Goal: Task Accomplishment & Management: Manage account settings

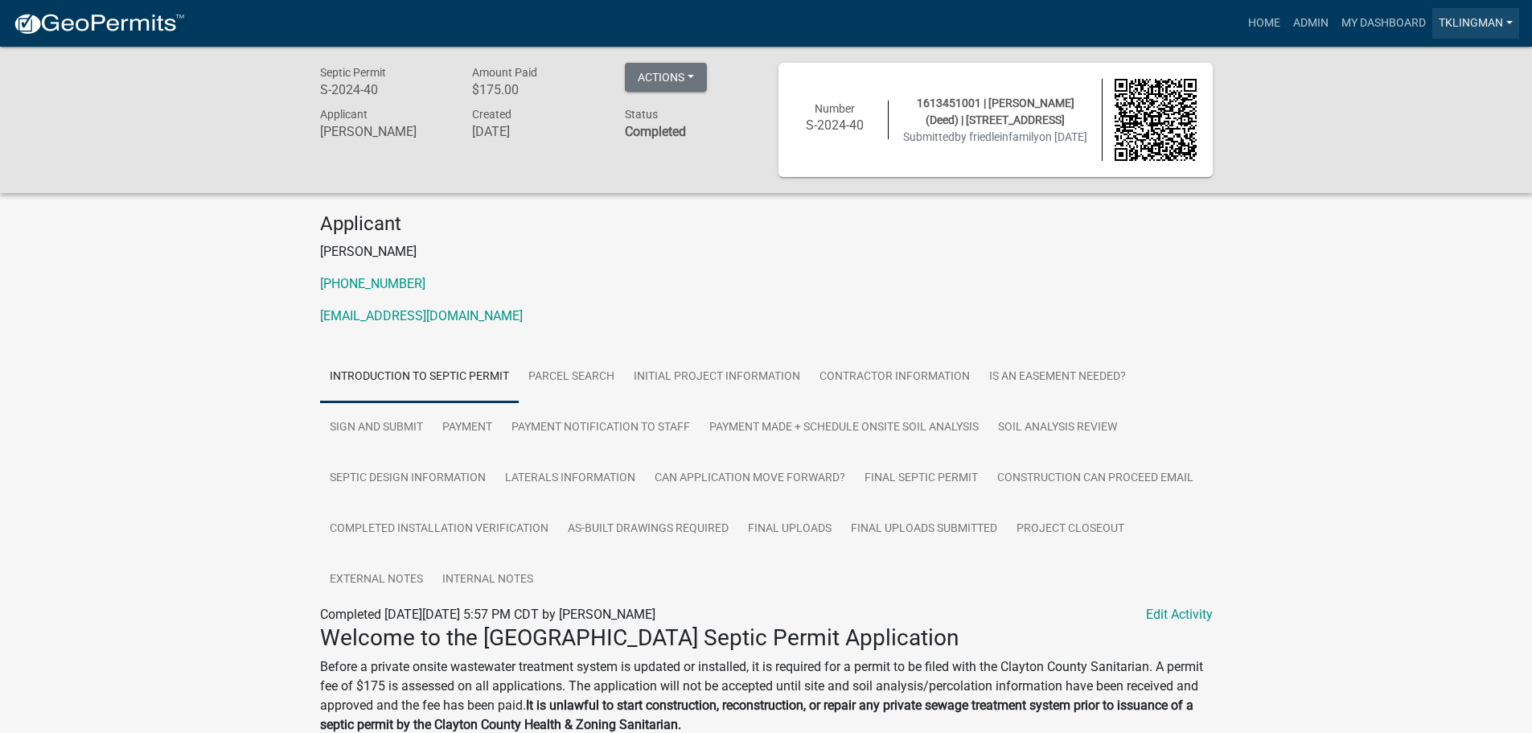
click at [1468, 18] on link "tklingman" at bounding box center [1475, 23] width 87 height 31
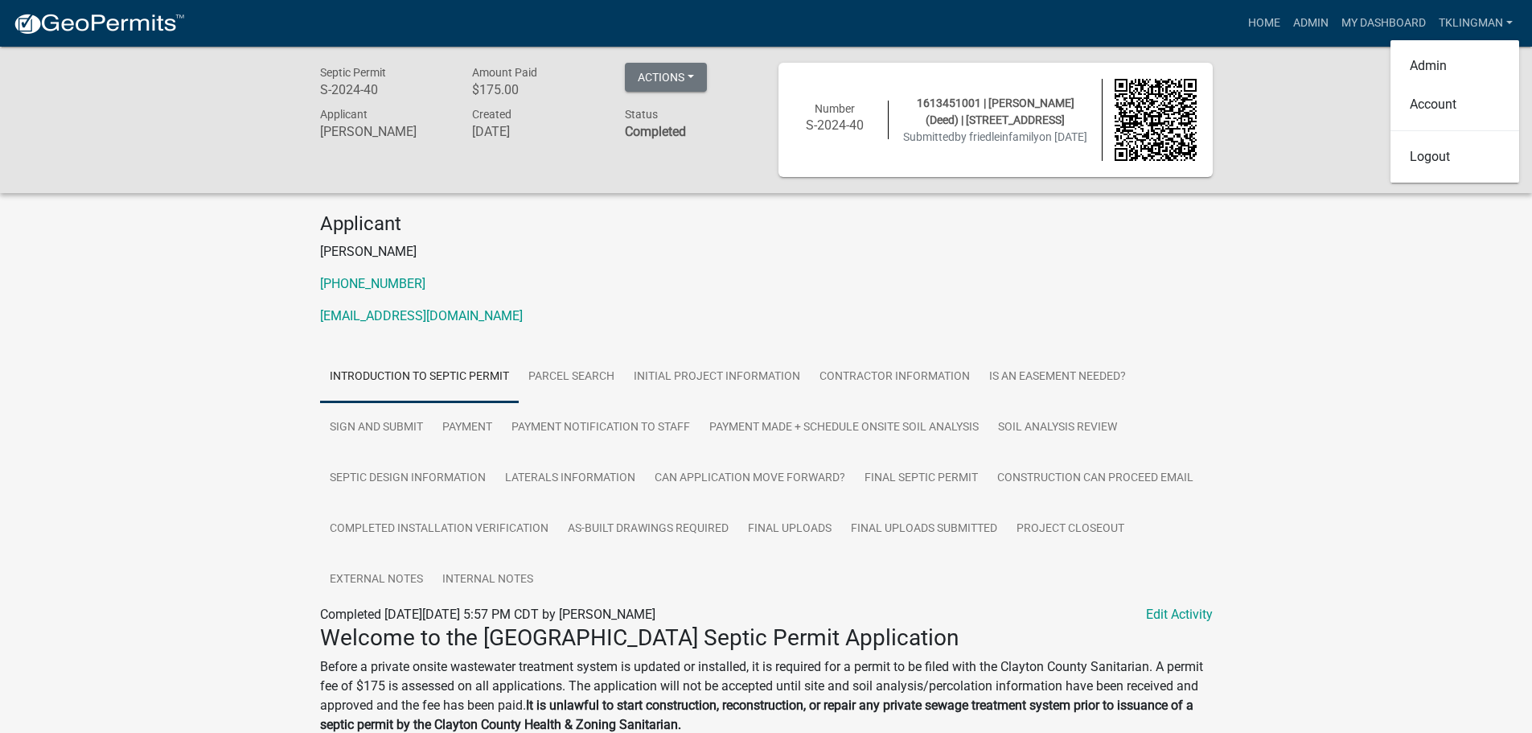
click at [1281, 101] on div "Septic Permit S-2024-40 Amount Paid $175.00 Actions View receipt Printer Friend…" at bounding box center [766, 120] width 1532 height 146
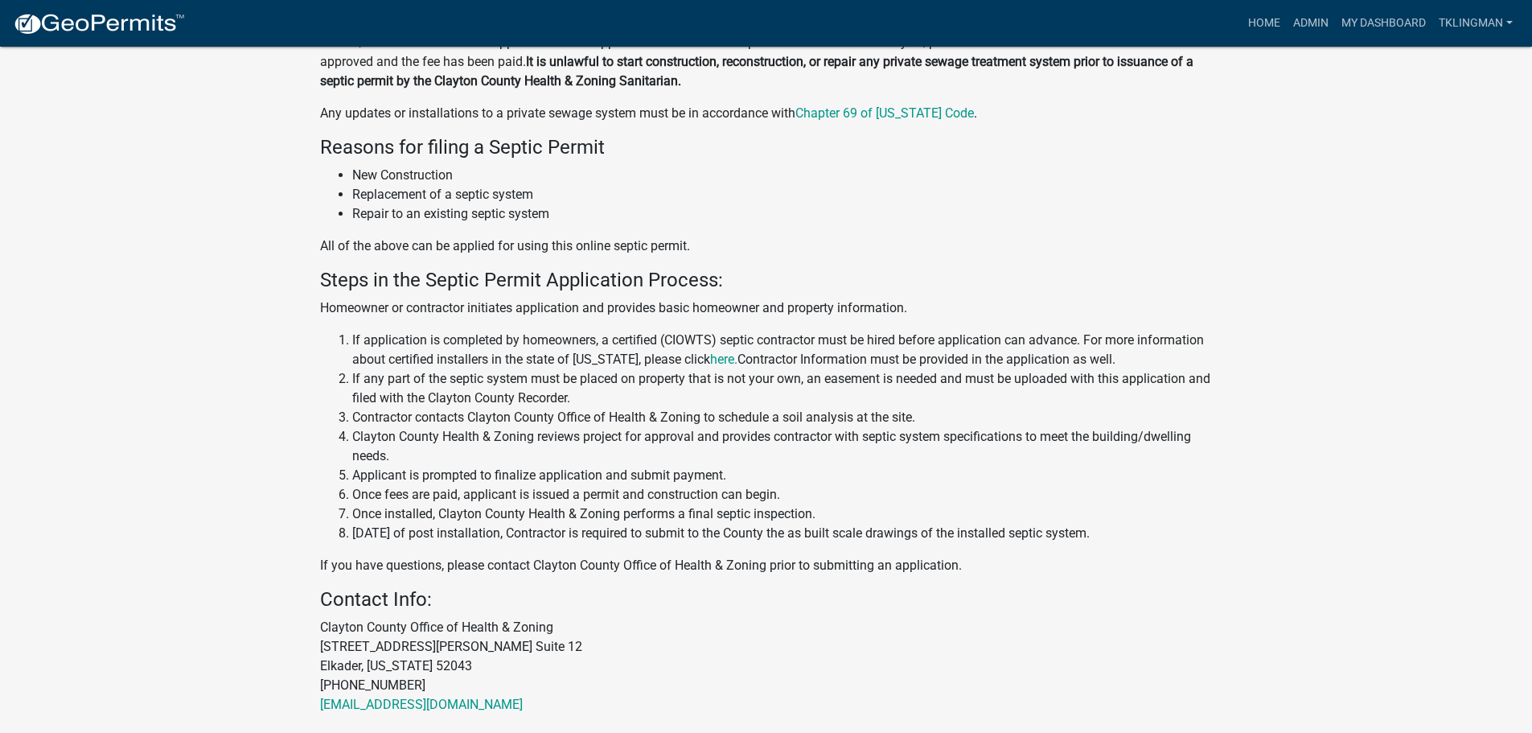
scroll to position [705, 0]
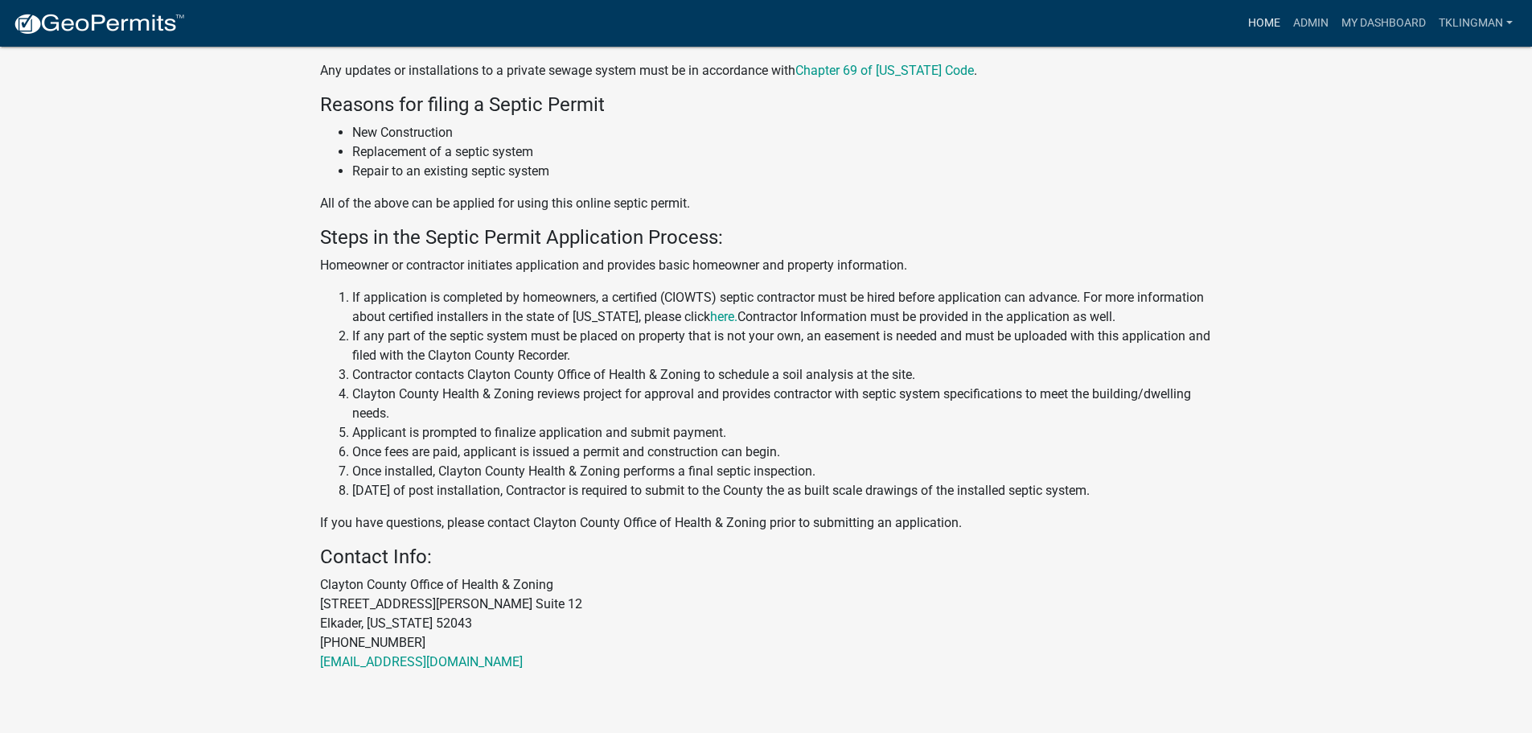
click at [1253, 27] on link "Home" at bounding box center [1264, 23] width 45 height 31
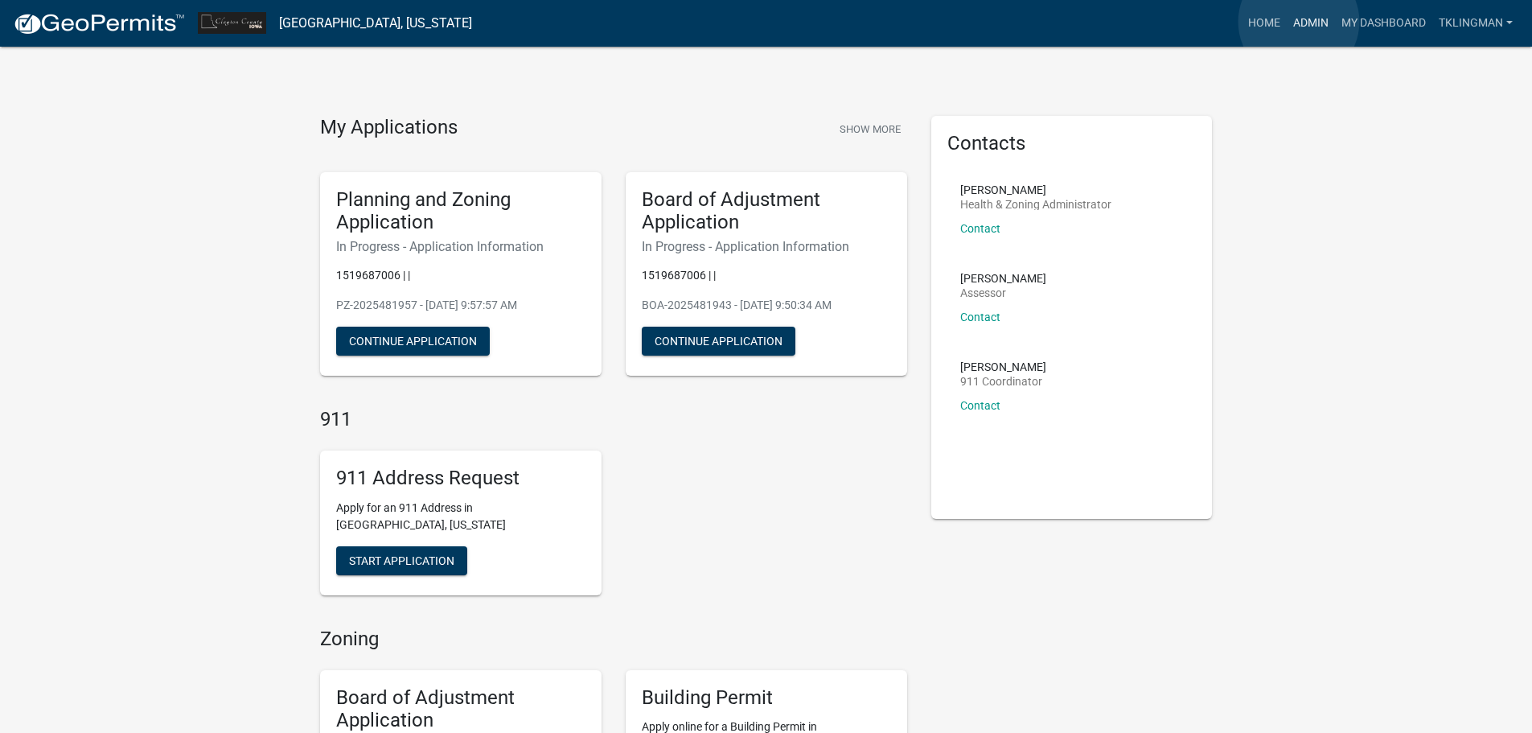
click at [1299, 22] on link "Admin" at bounding box center [1311, 23] width 48 height 31
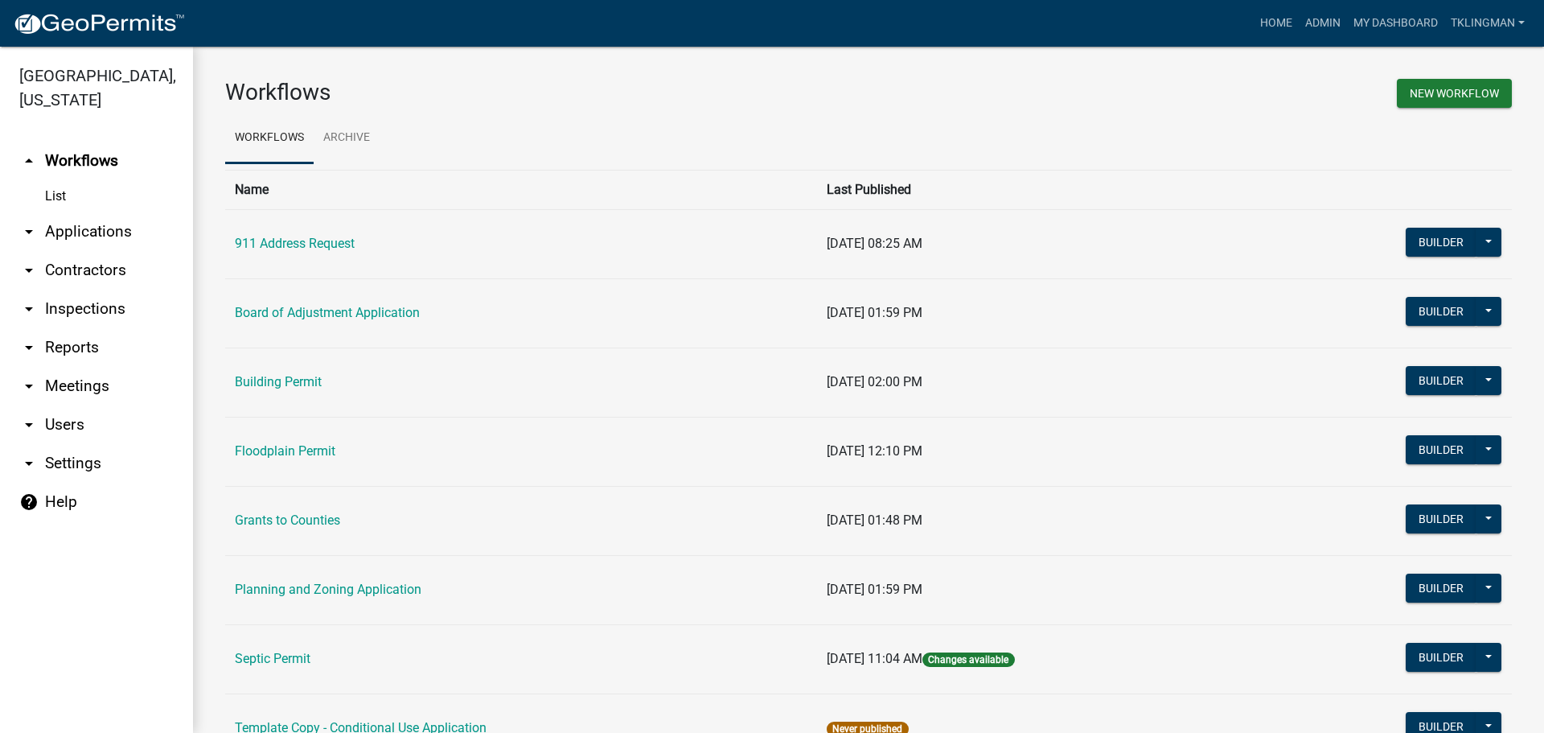
click at [51, 483] on link "help Help" at bounding box center [96, 502] width 193 height 39
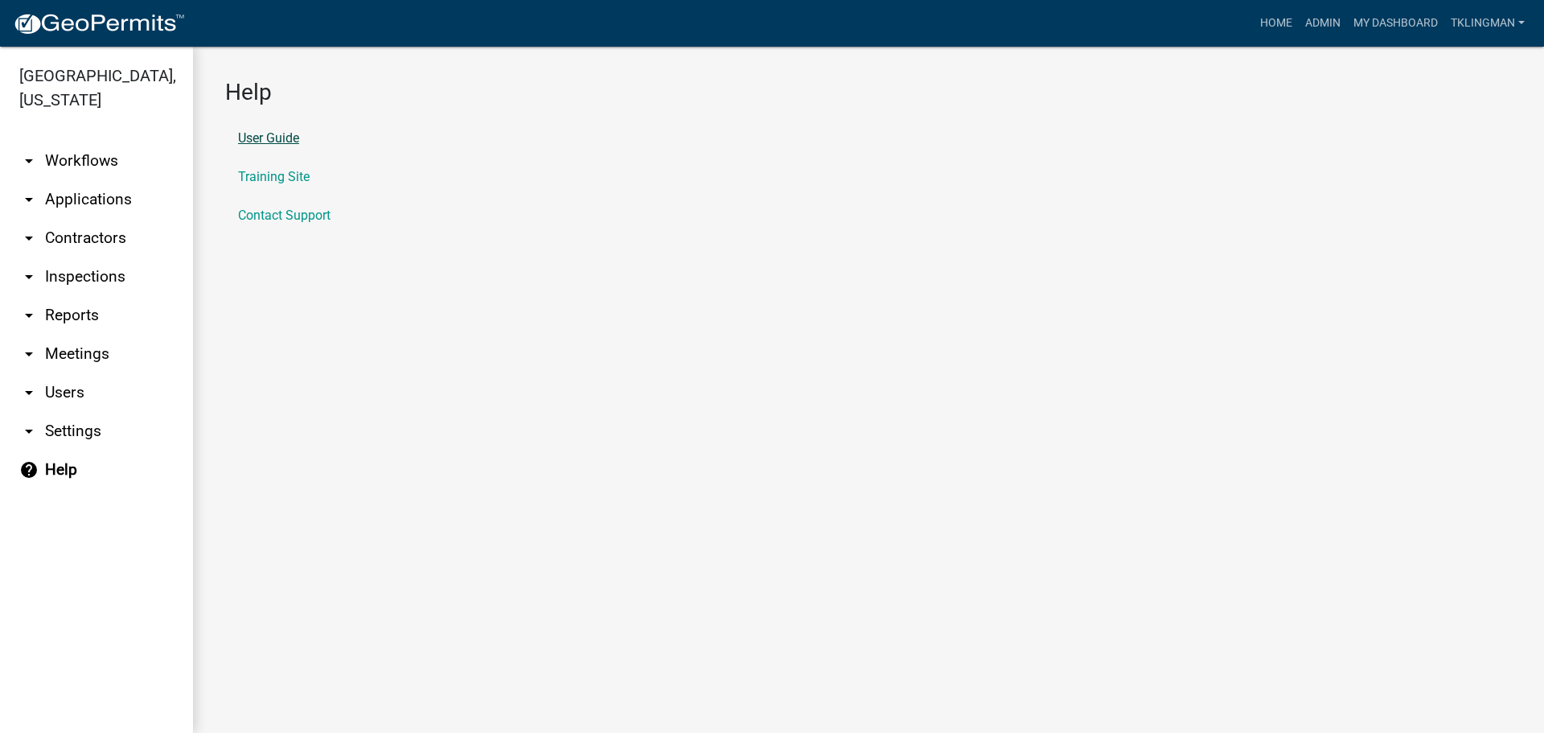
click at [286, 138] on link "User Guide" at bounding box center [268, 138] width 61 height 13
click at [1326, 23] on link "Admin" at bounding box center [1323, 23] width 48 height 31
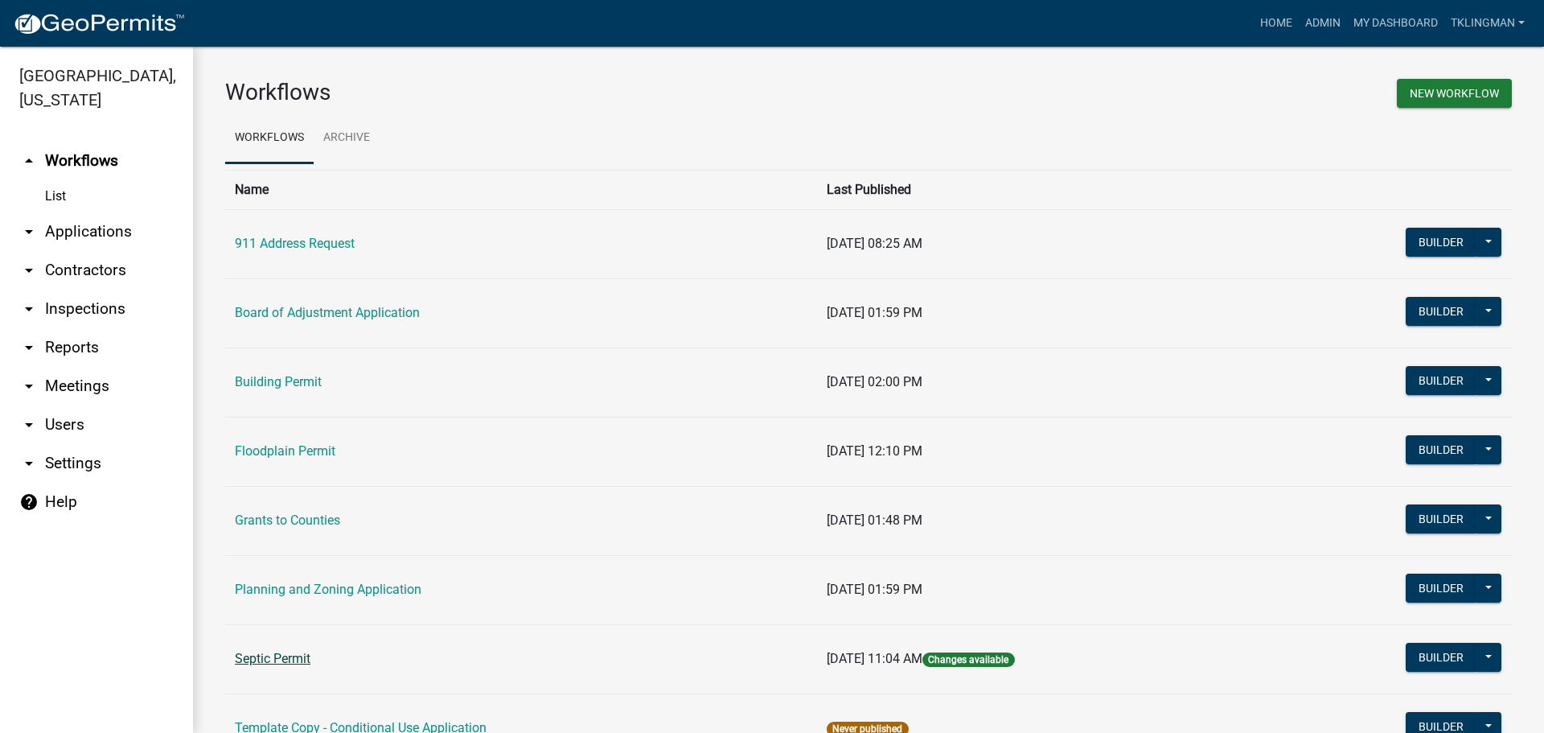
click at [258, 659] on link "Septic Permit" at bounding box center [273, 658] width 76 height 15
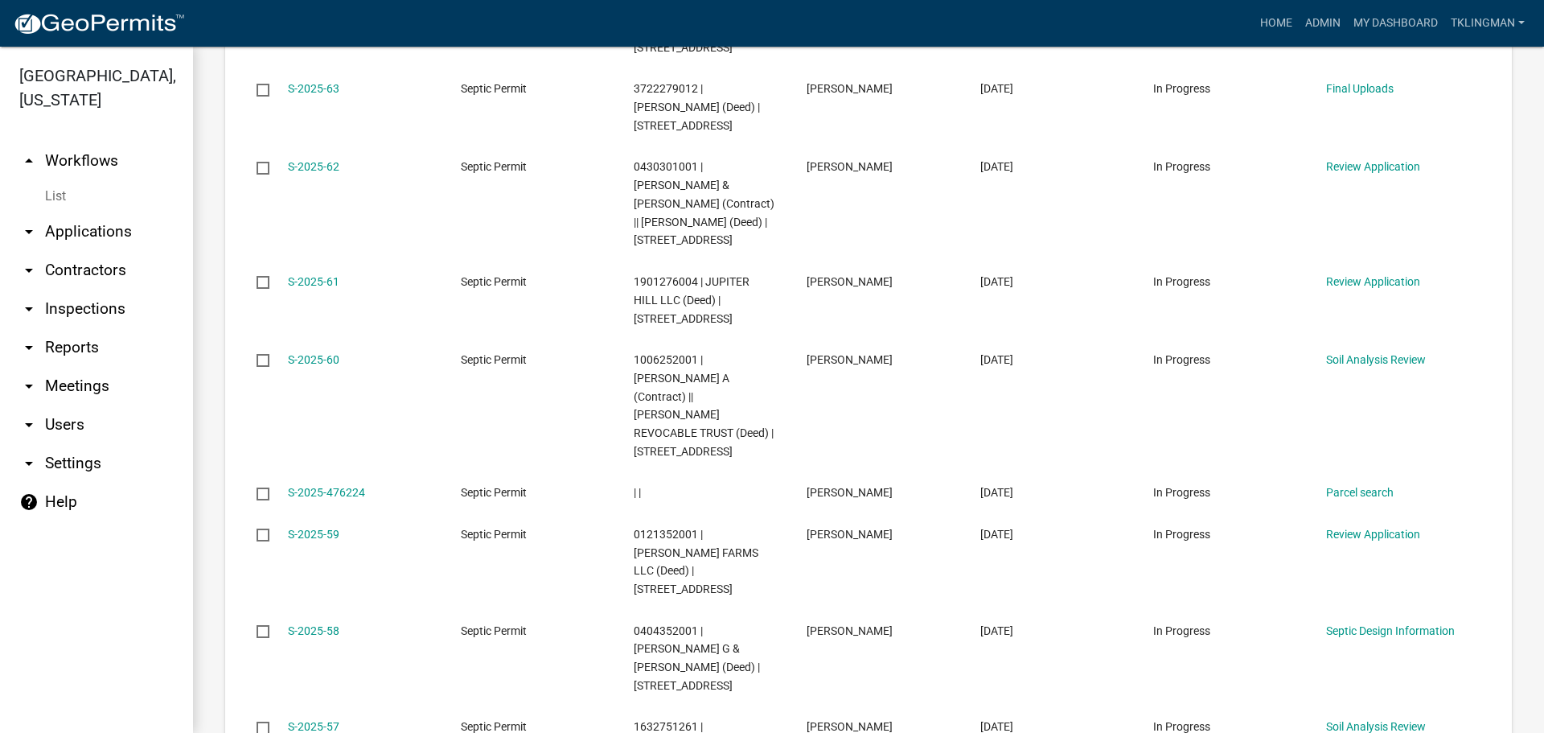
scroll to position [2032, 0]
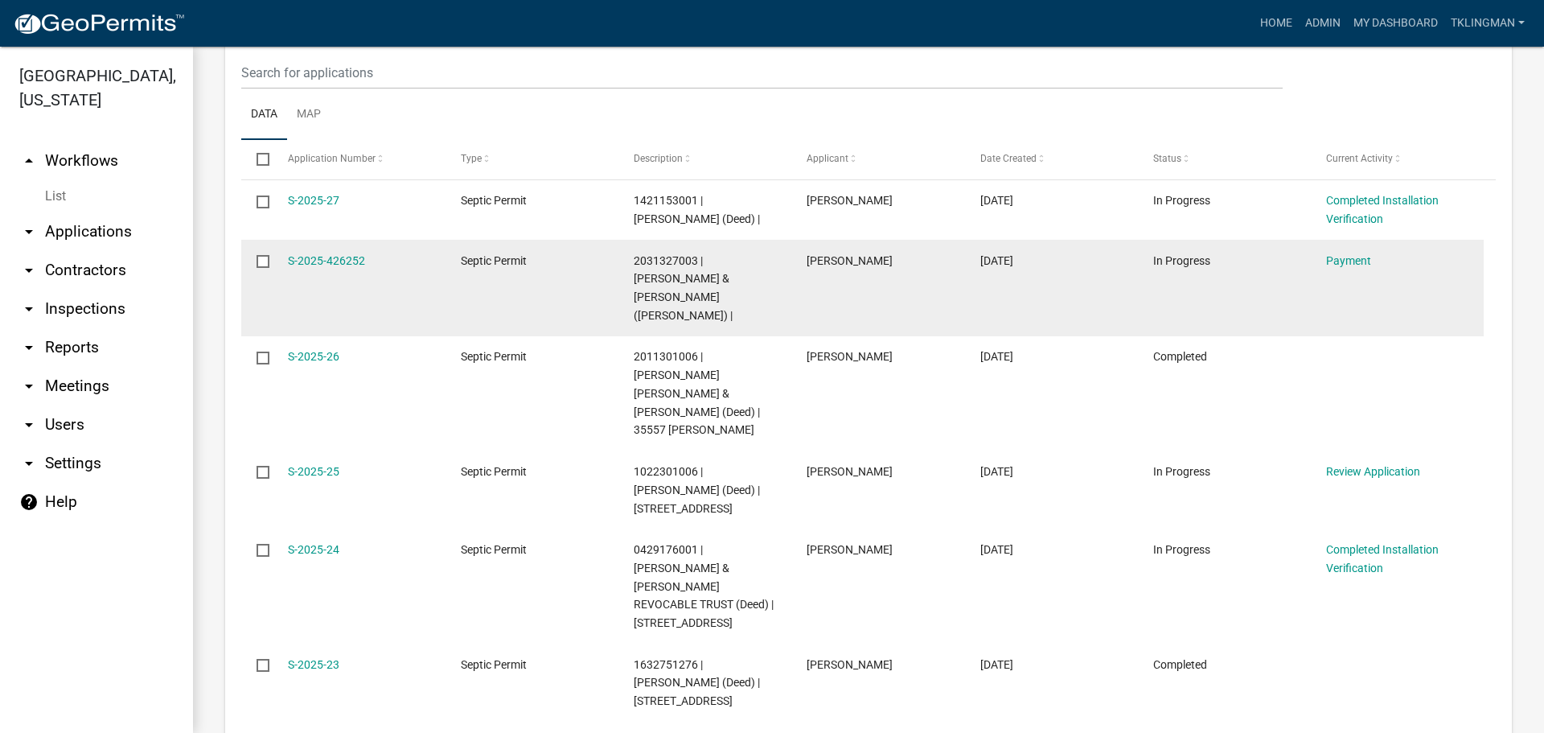
scroll to position [1995, 0]
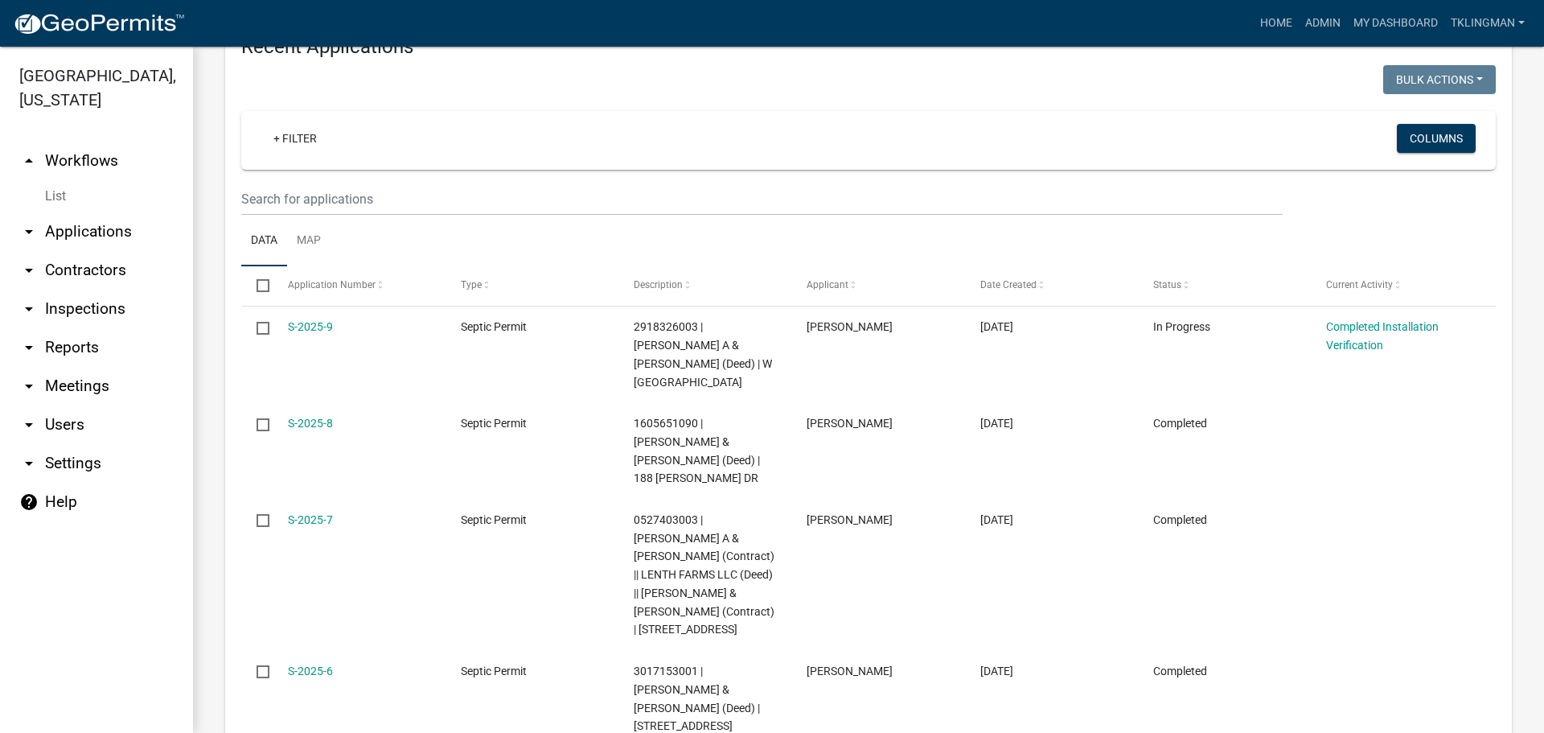
scroll to position [2051, 0]
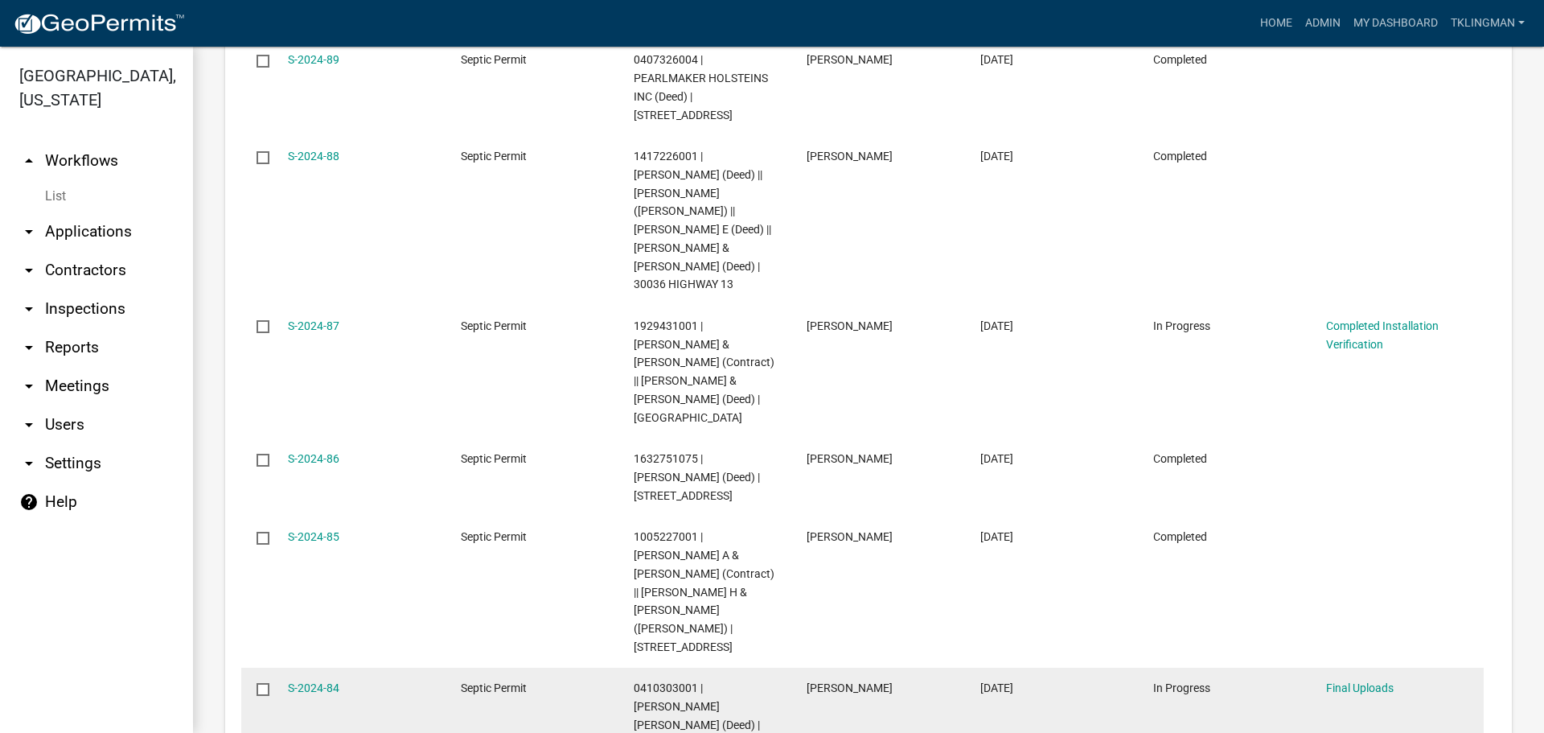
scroll to position [2204, 0]
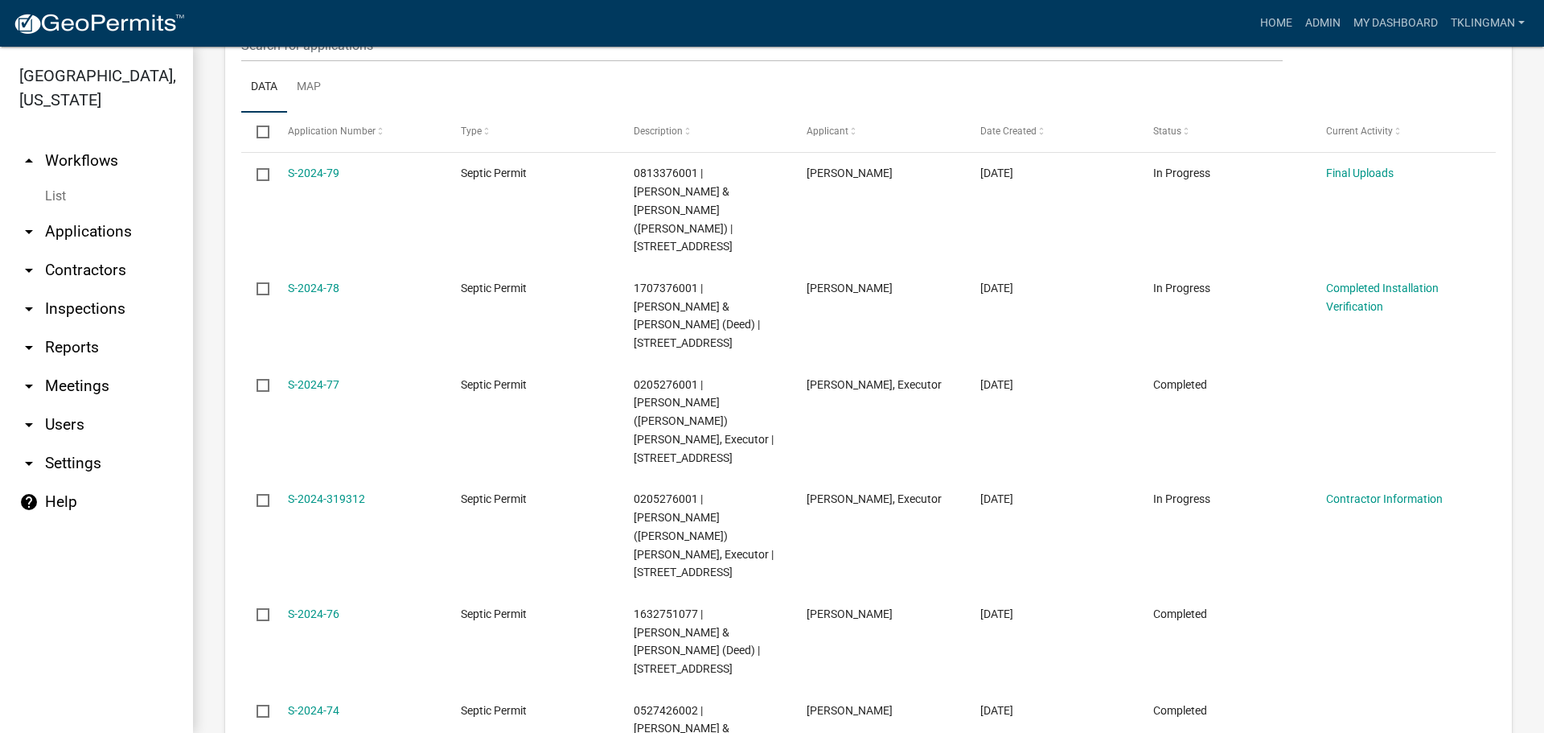
scroll to position [2113, 0]
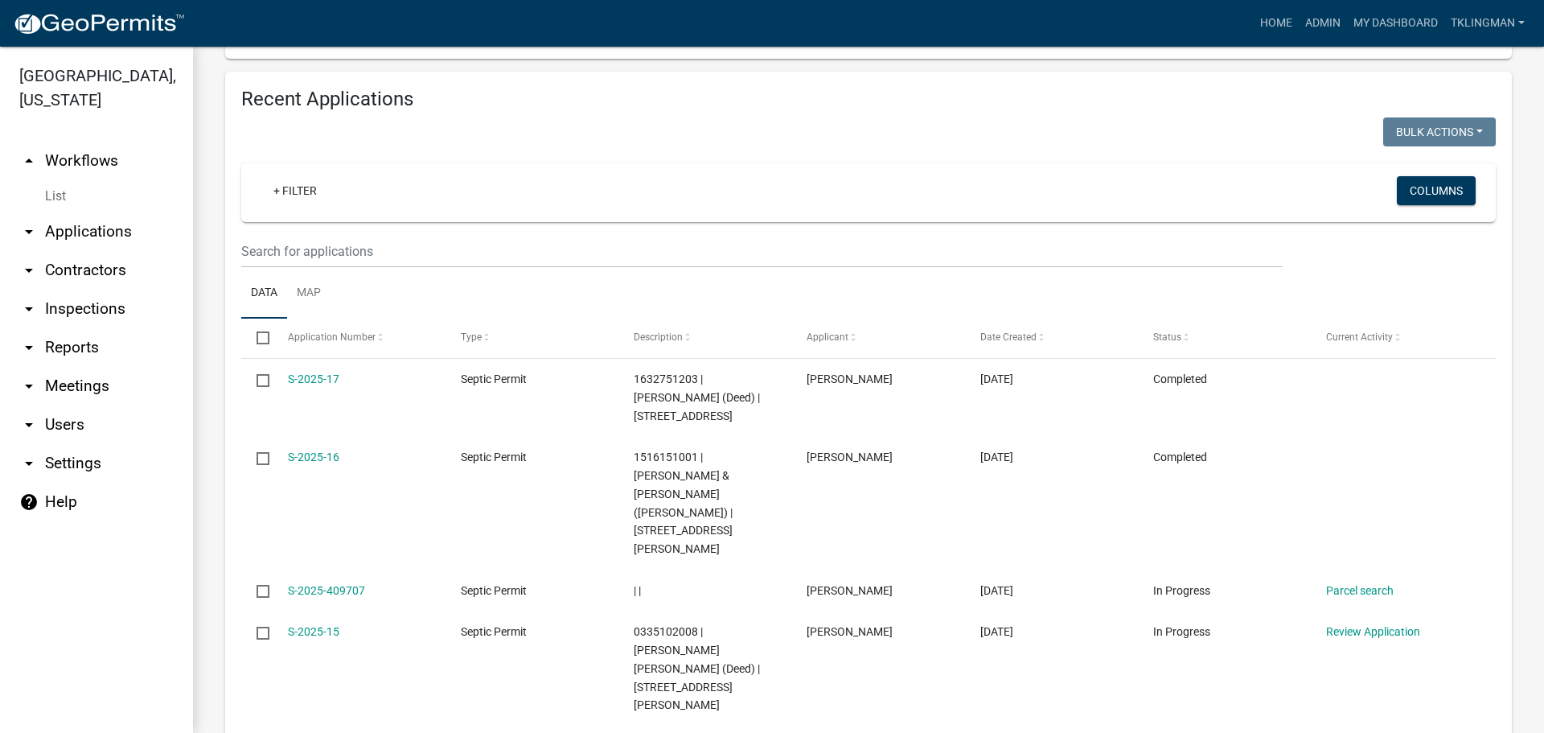
scroll to position [1531, 0]
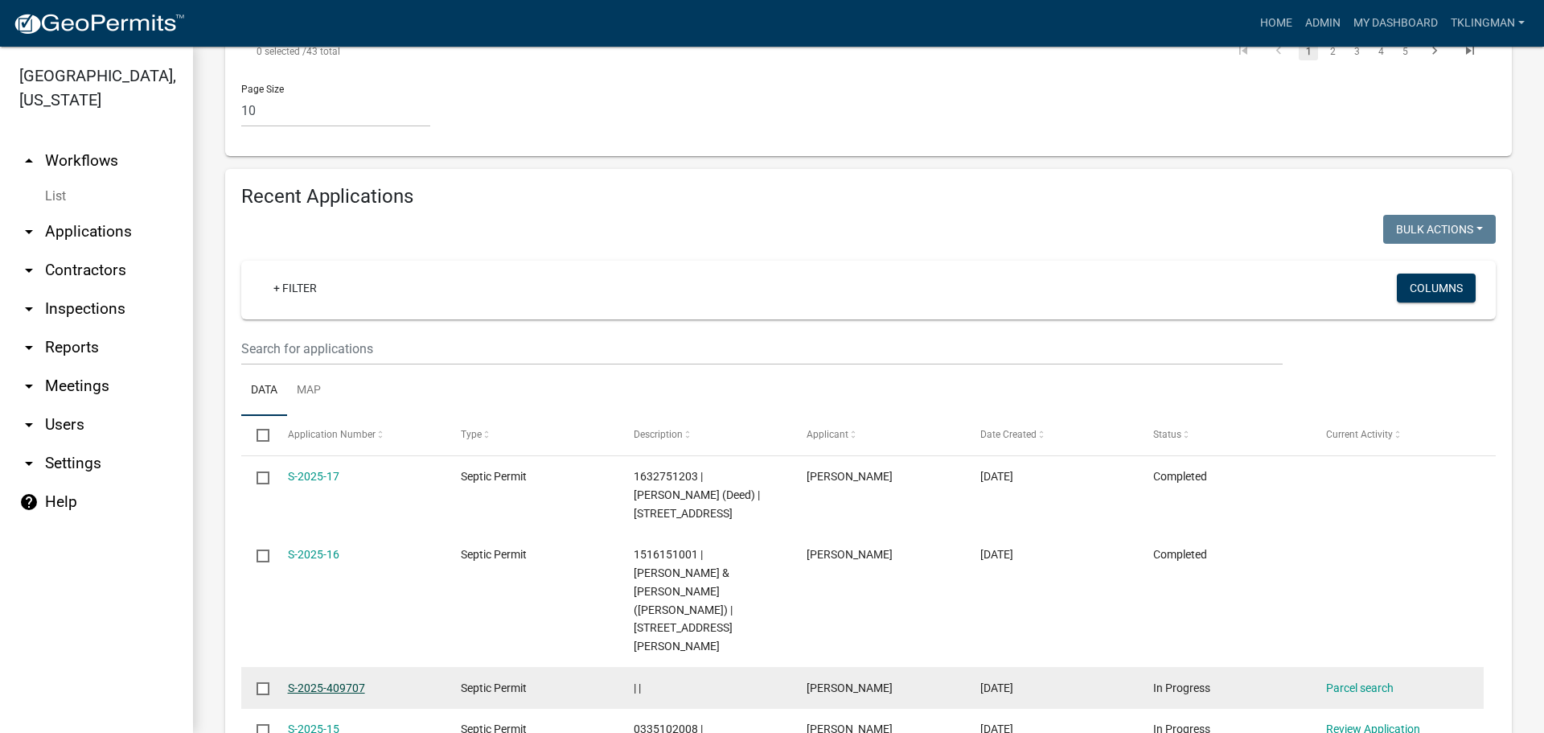
click at [352, 681] on link "S-2025-409707" at bounding box center [326, 687] width 77 height 13
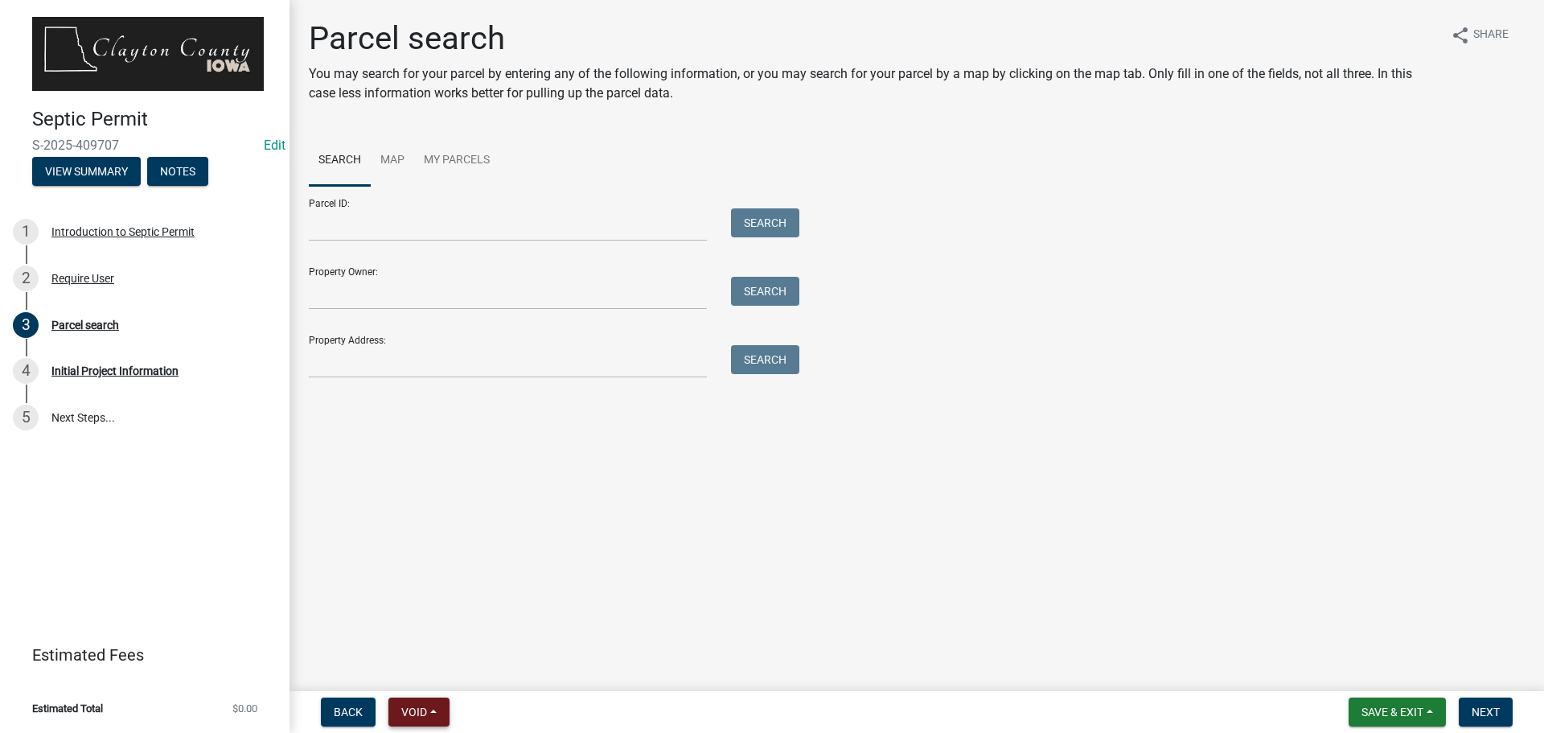
click at [432, 711] on button "Void" at bounding box center [418, 711] width 61 height 29
click at [168, 234] on div "Introduction to Septic Permit" at bounding box center [122, 231] width 143 height 11
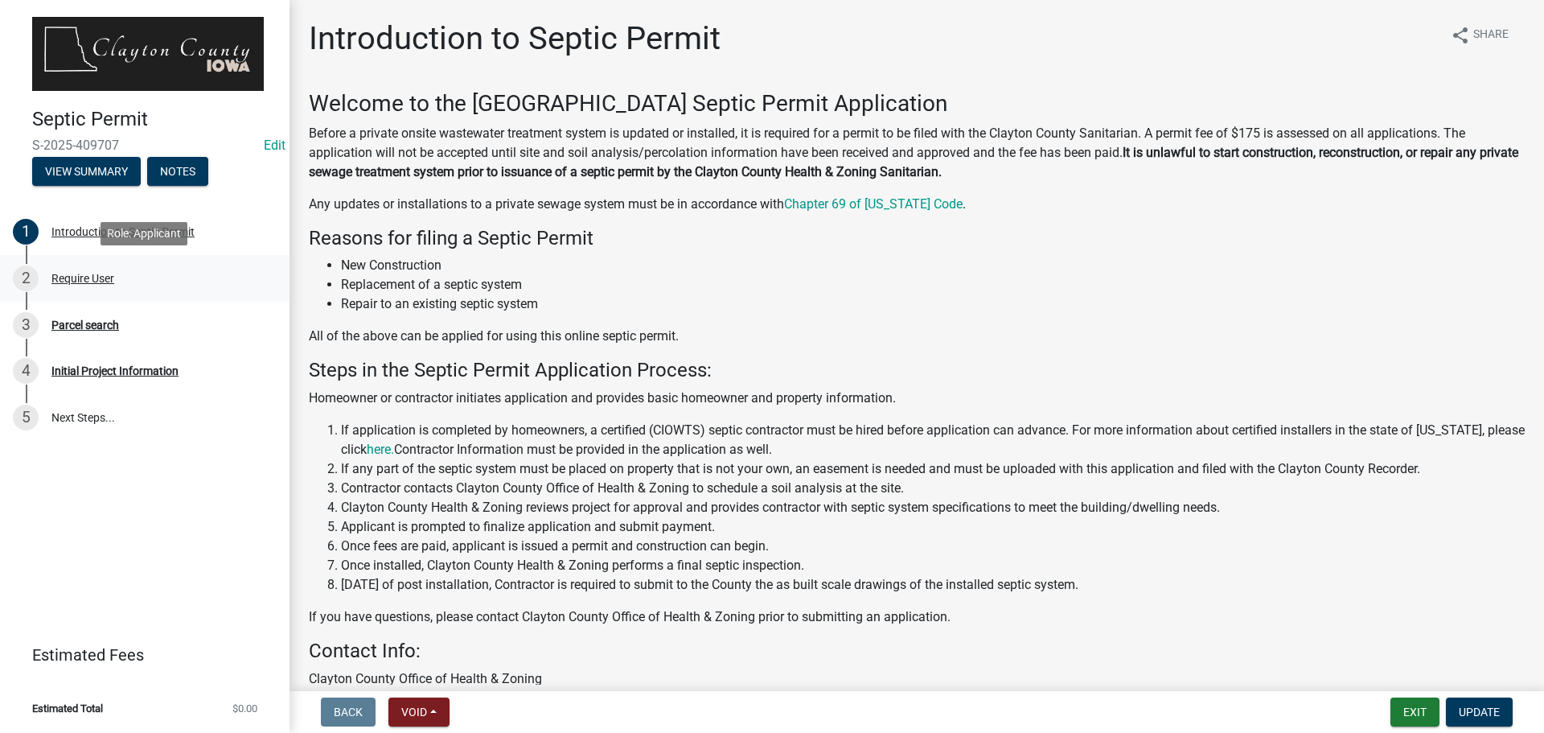
click at [109, 281] on div "Require User" at bounding box center [82, 278] width 63 height 11
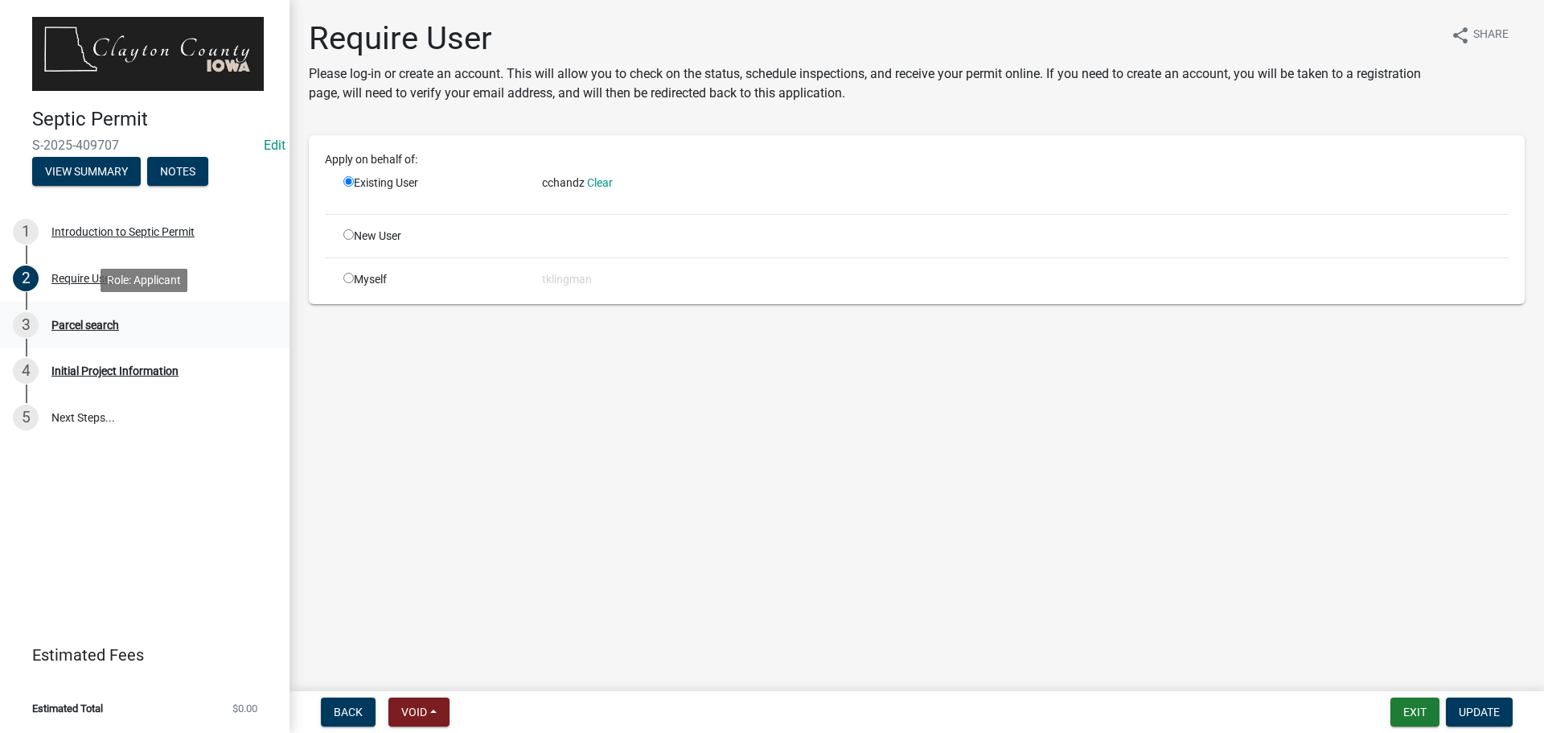
click at [105, 326] on div "Parcel search" at bounding box center [85, 324] width 68 height 11
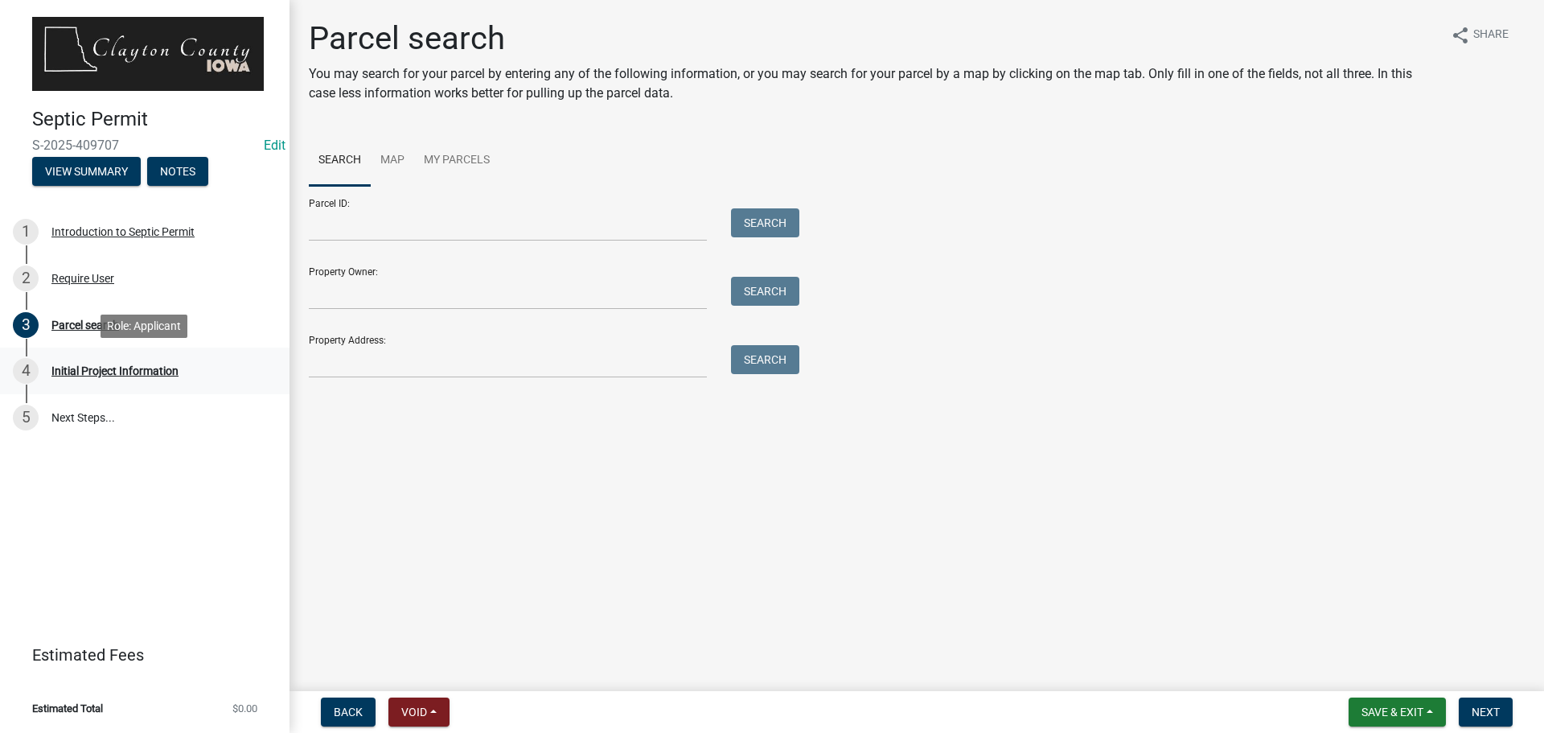
click at [108, 370] on div "Initial Project Information" at bounding box center [114, 370] width 127 height 11
click at [146, 368] on div "Initial Project Information" at bounding box center [114, 370] width 127 height 11
click at [1486, 711] on span "Next" at bounding box center [1486, 711] width 28 height 13
click at [335, 718] on button "Back" at bounding box center [348, 711] width 55 height 29
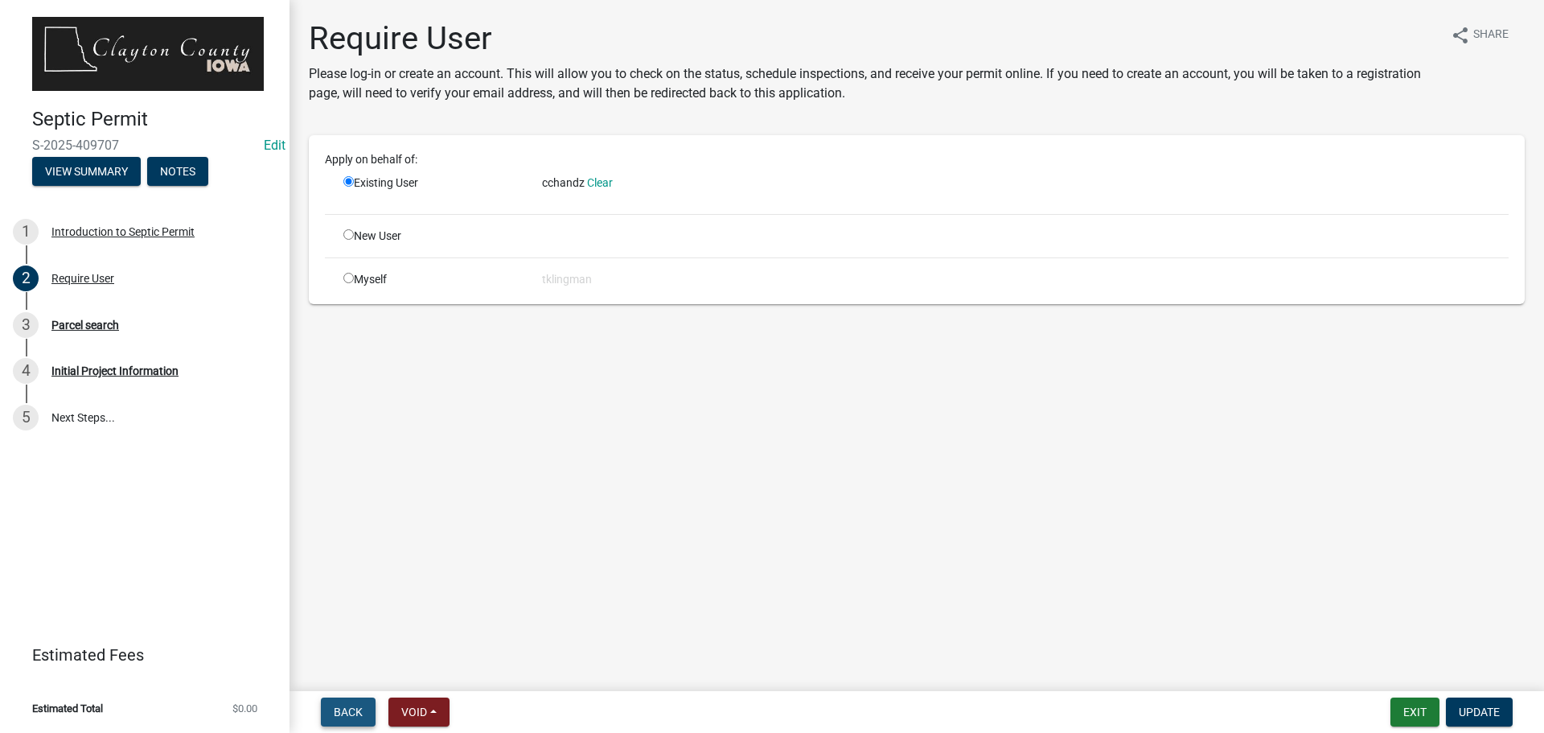
click at [335, 716] on span "Back" at bounding box center [348, 711] width 29 height 13
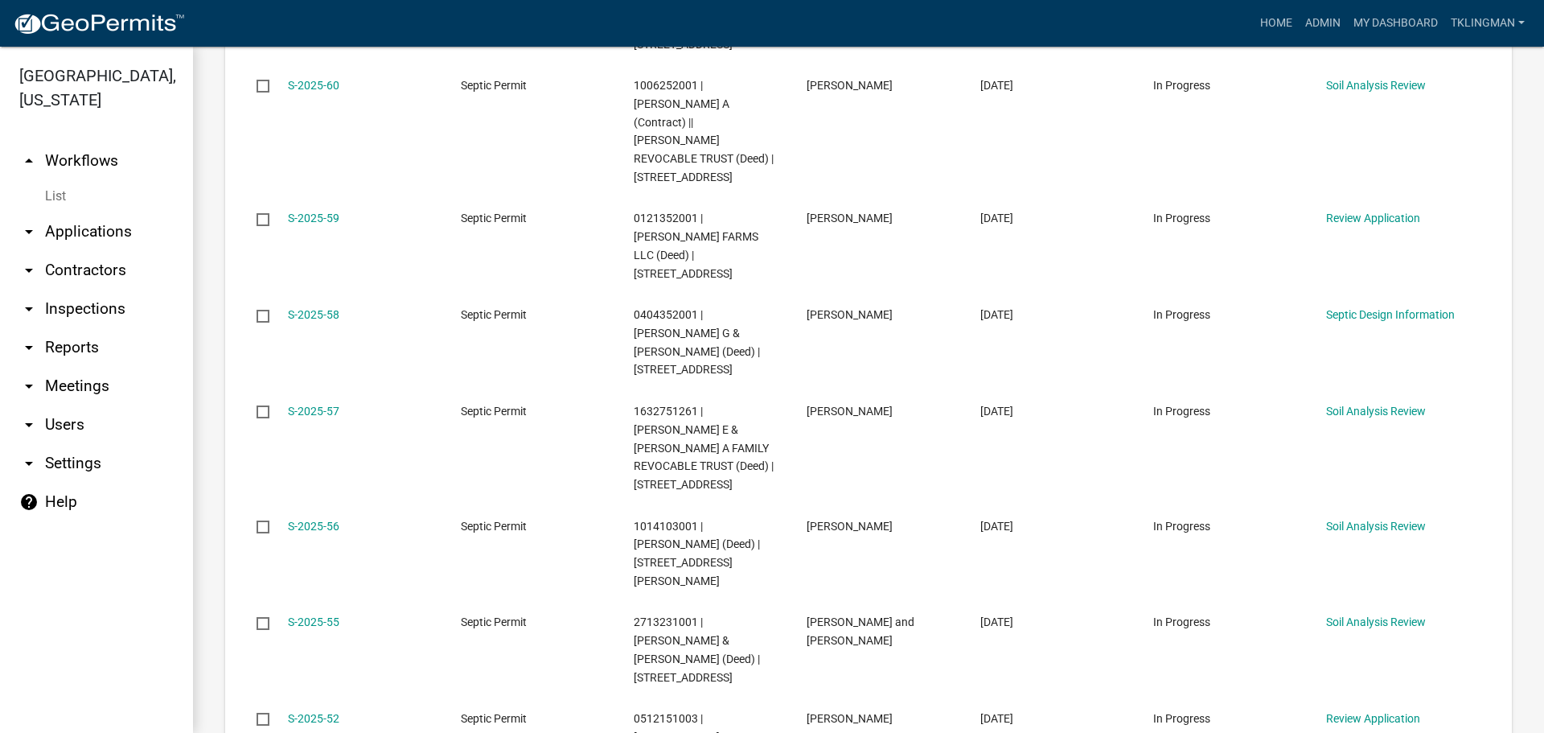
scroll to position [804, 0]
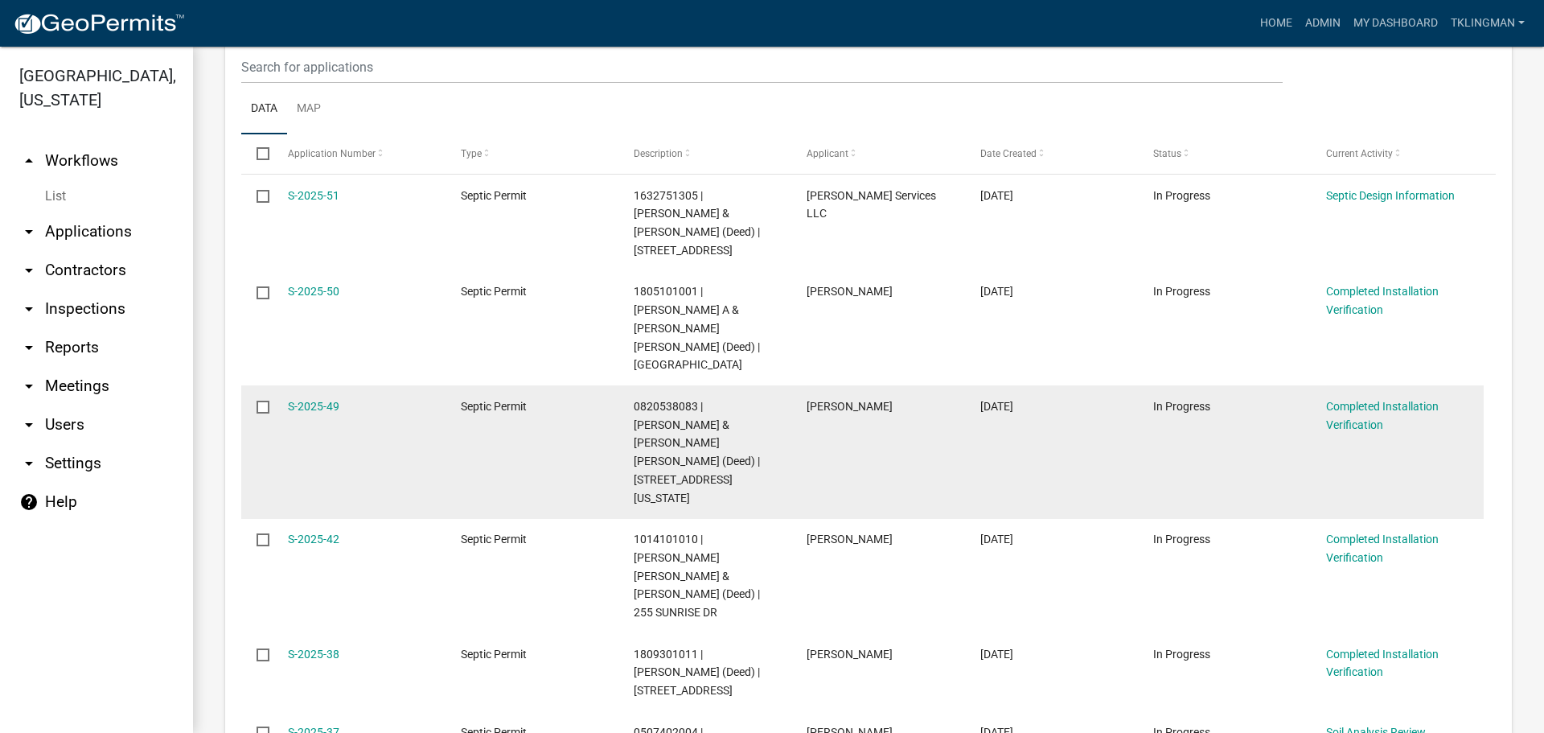
scroll to position [688, 0]
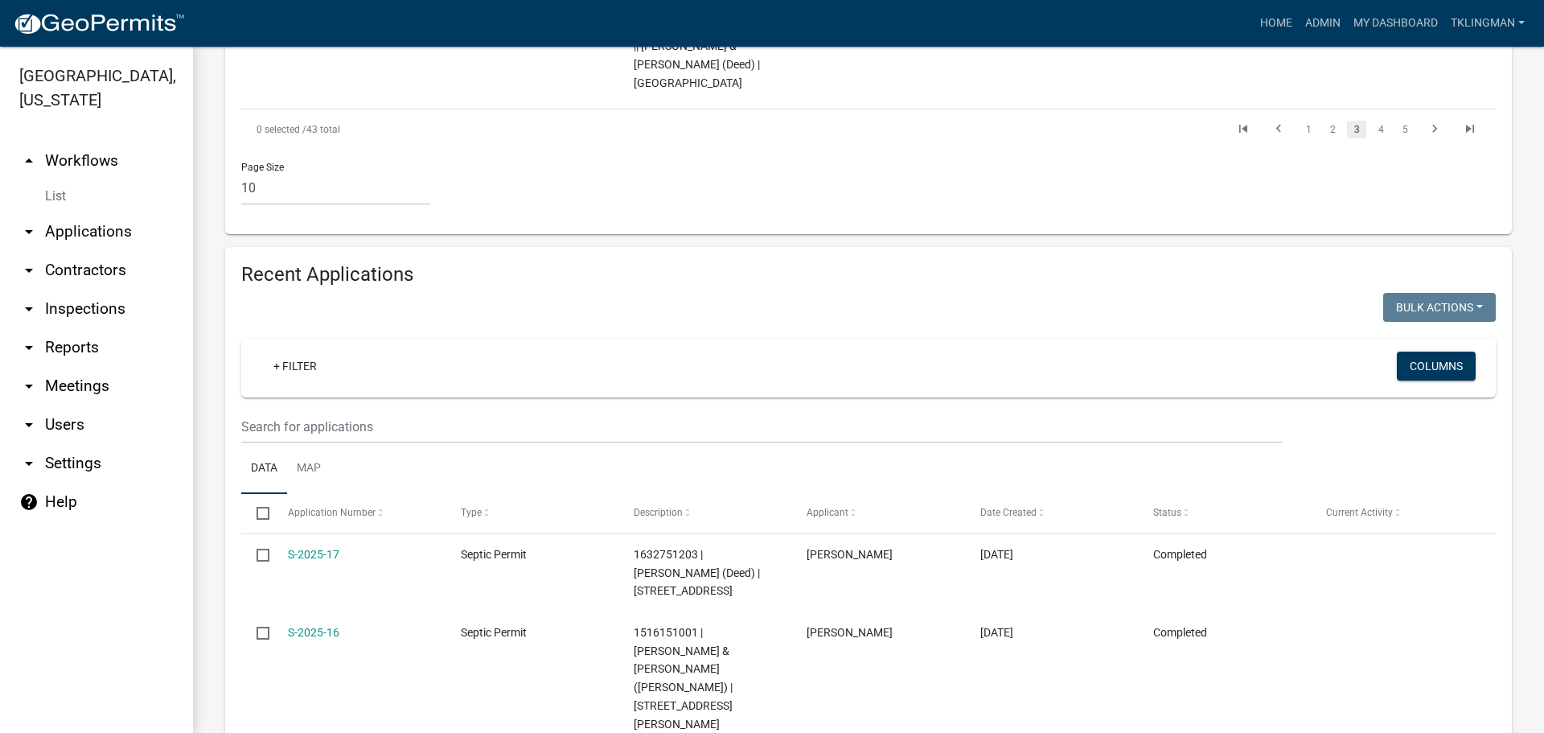
scroll to position [1528, 0]
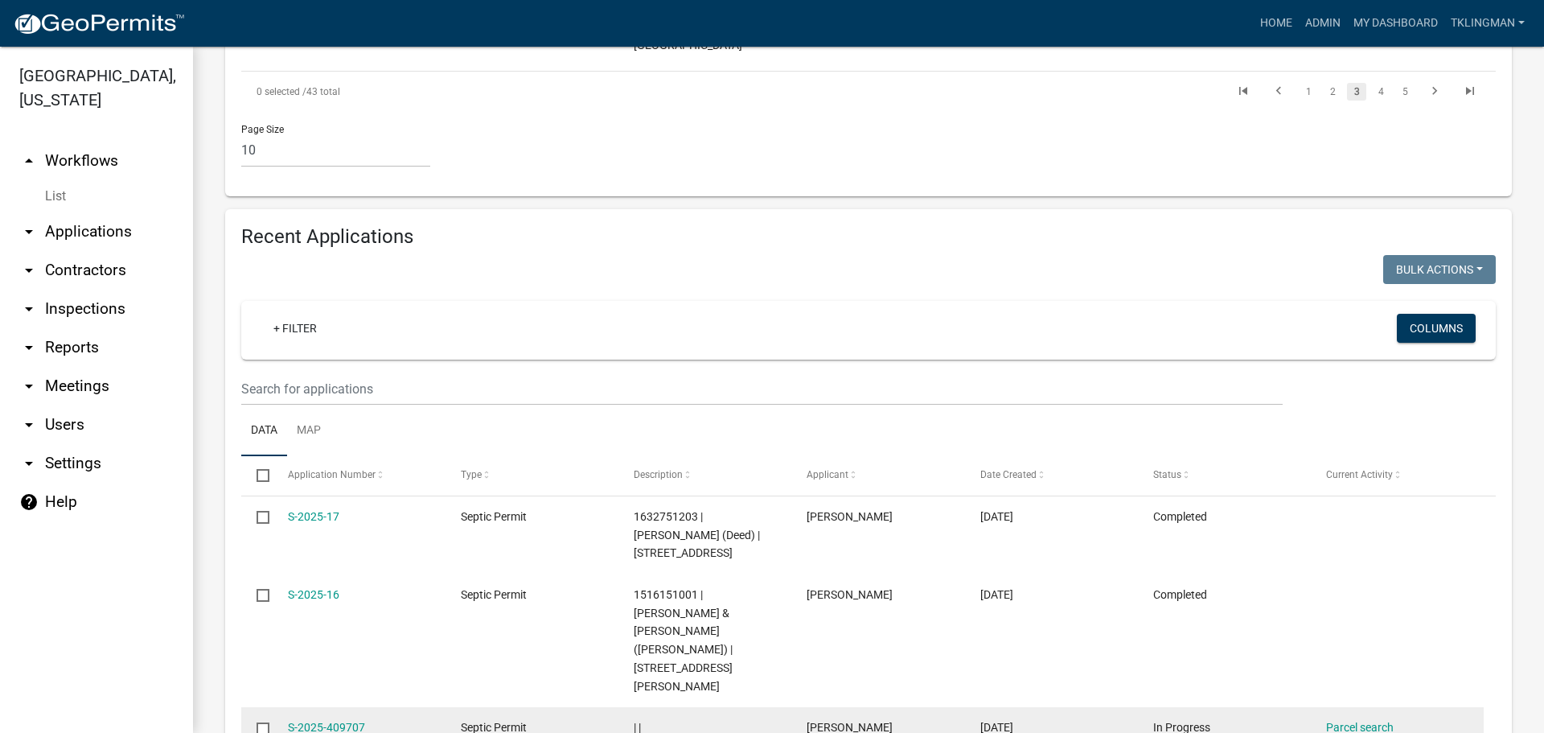
click at [265, 722] on input "checkbox" at bounding box center [262, 727] width 10 height 10
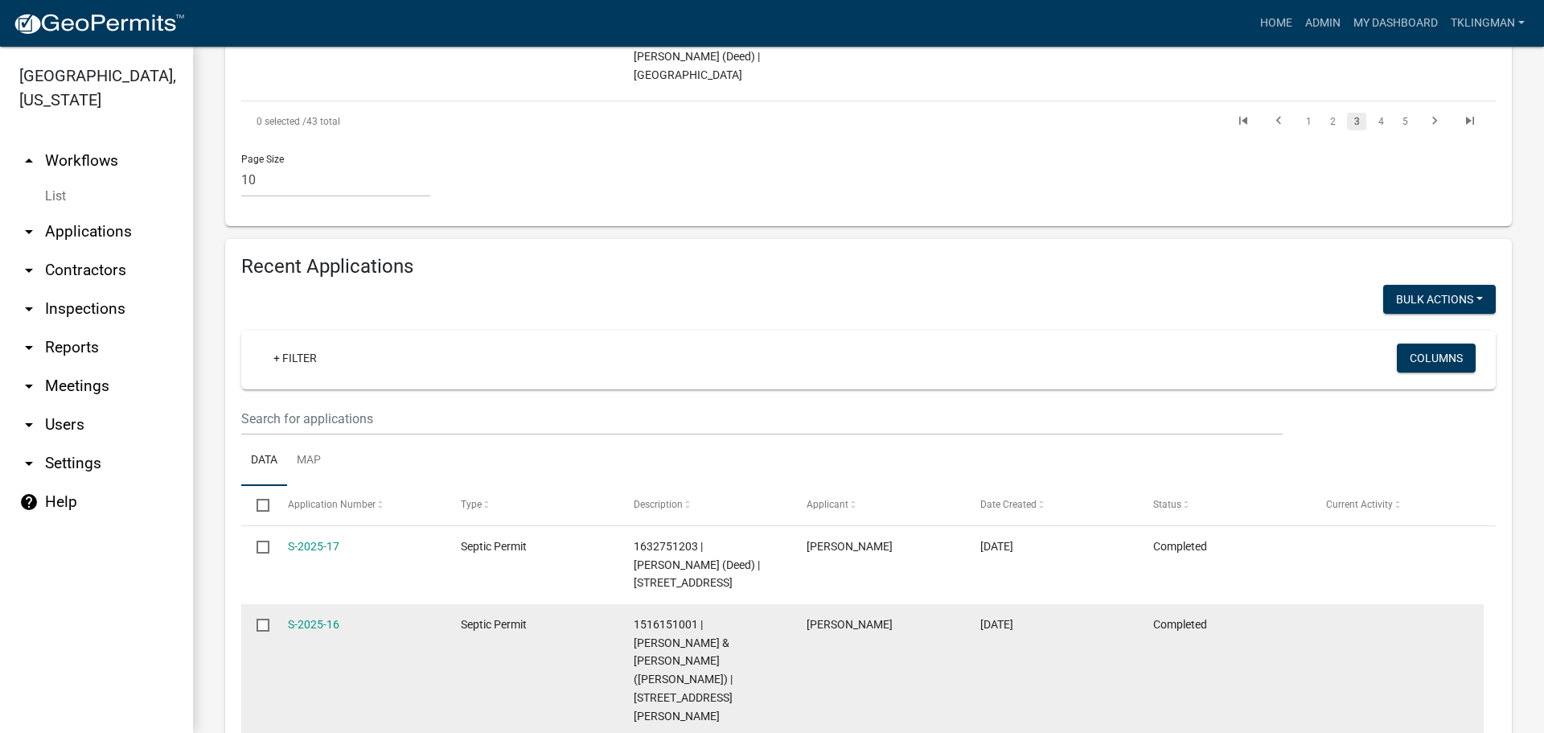
scroll to position [1407, 0]
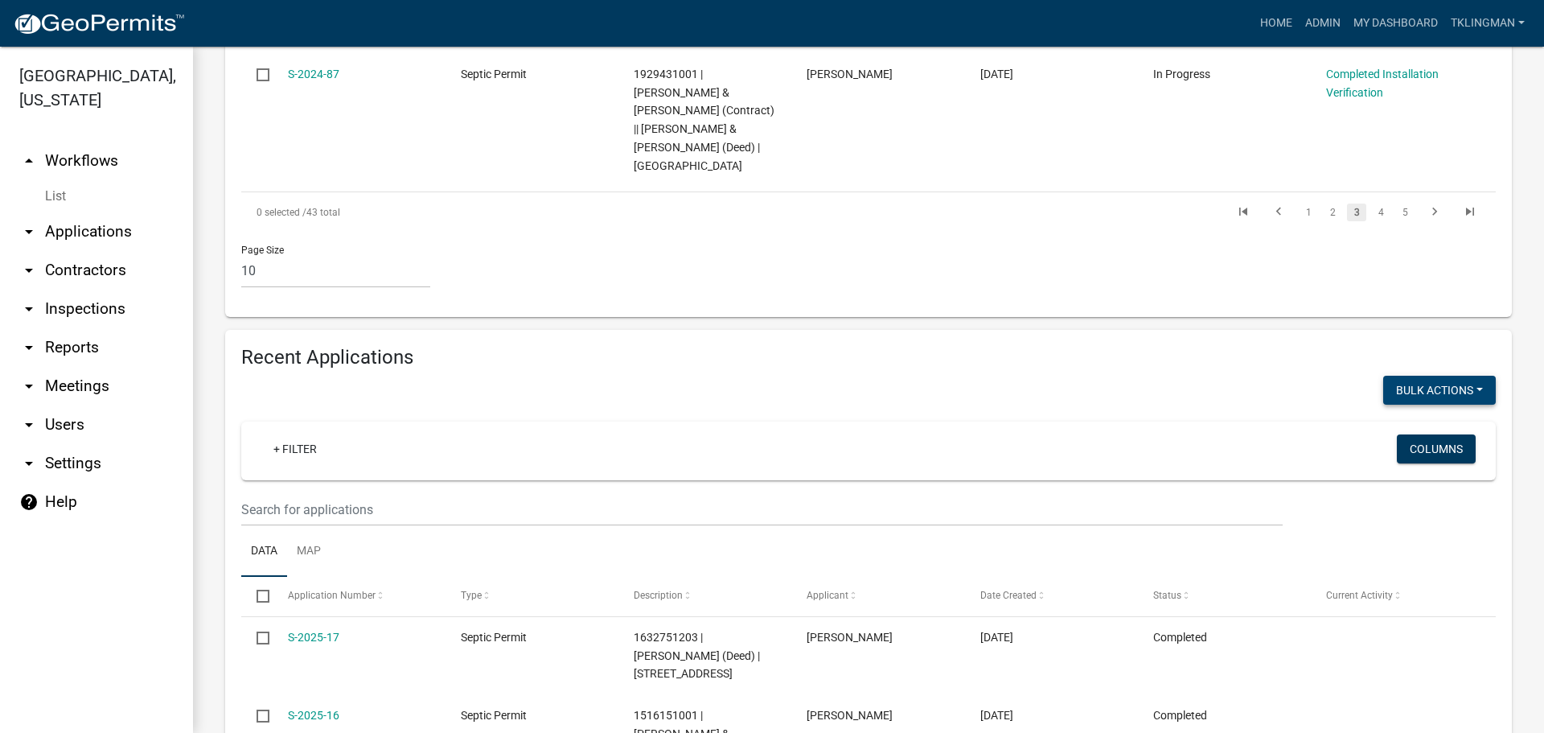
click at [1474, 376] on button "Bulk Actions" at bounding box center [1439, 390] width 113 height 29
click at [1407, 413] on button "Void" at bounding box center [1431, 432] width 129 height 39
checkbox input "false"
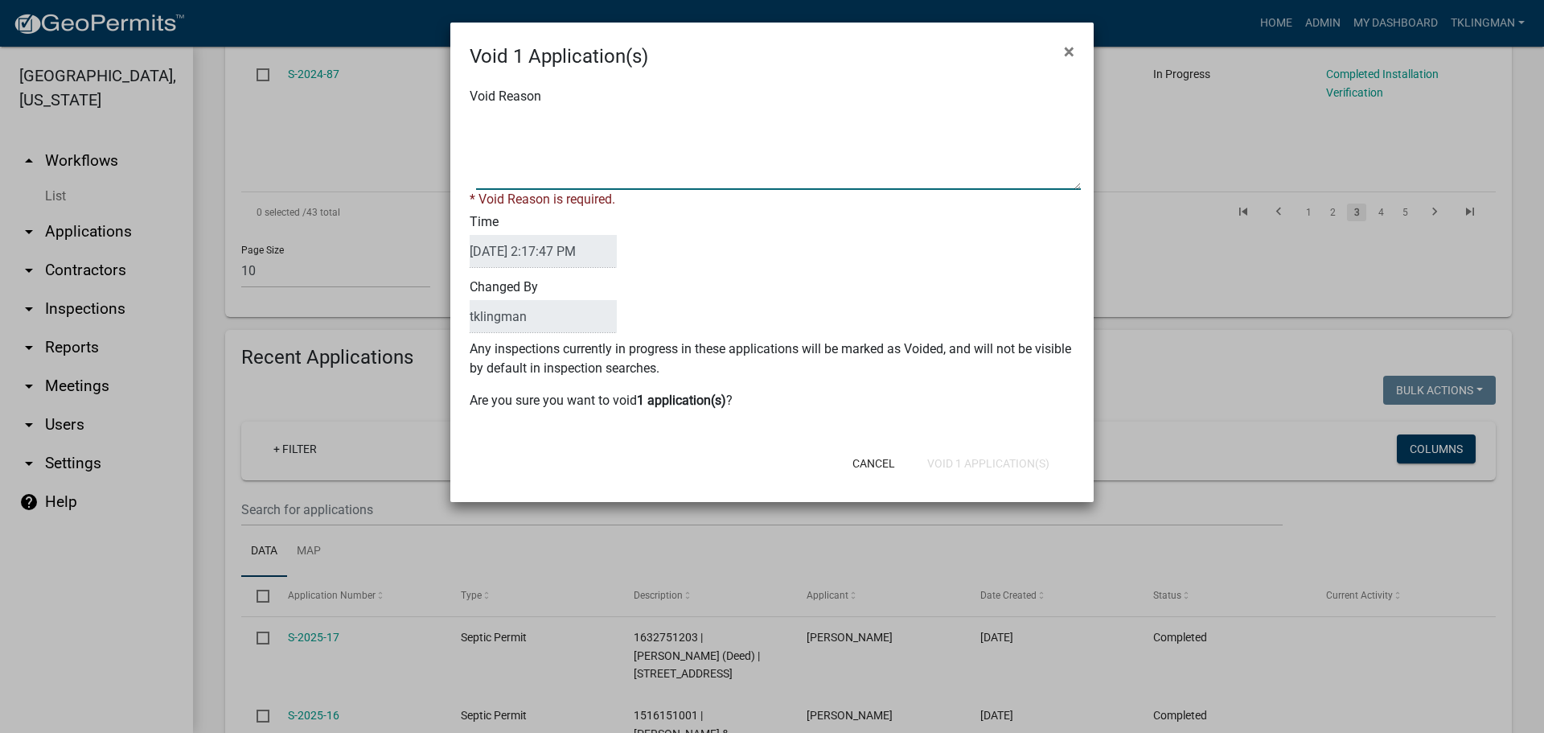
click at [490, 175] on textarea "Void Reason" at bounding box center [778, 149] width 605 height 80
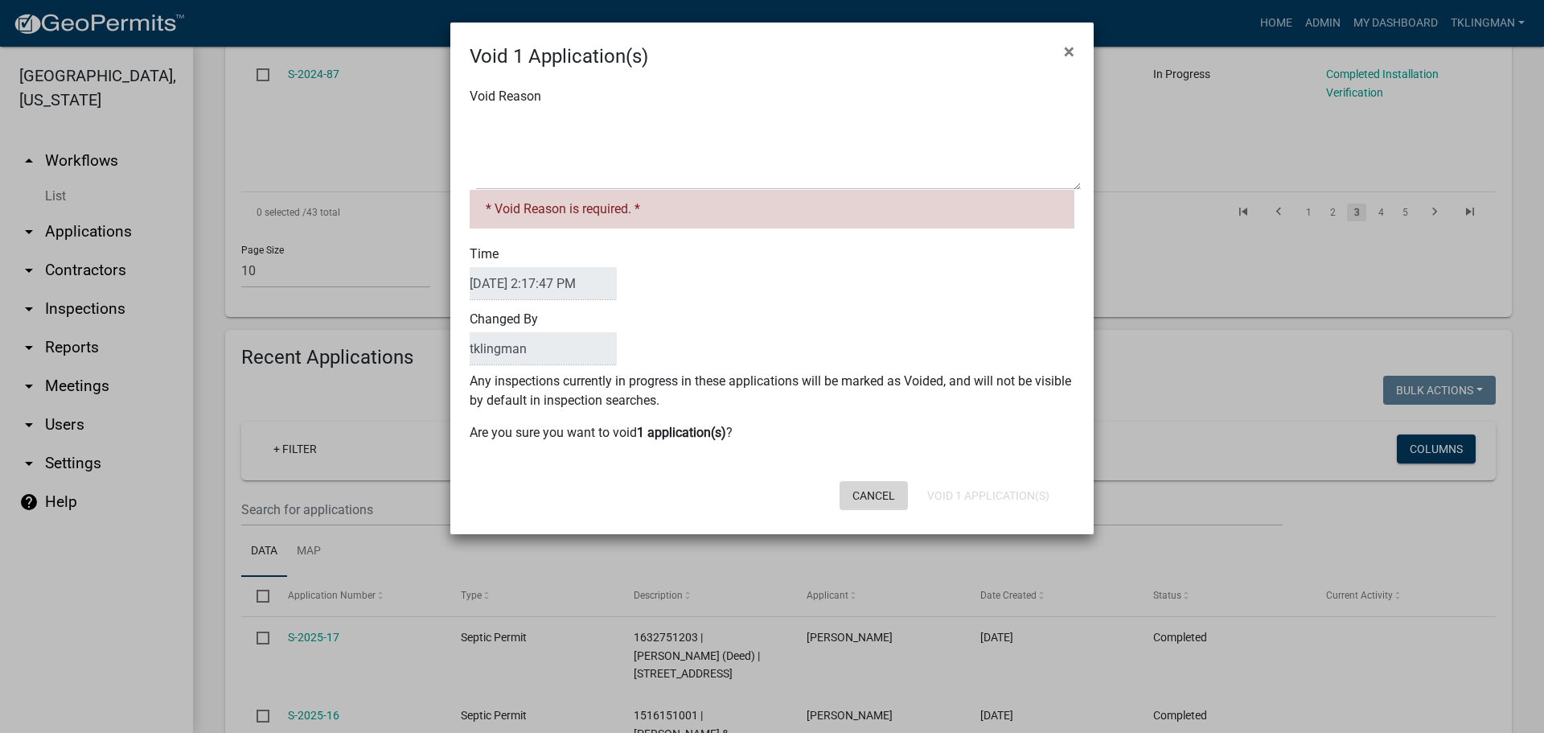
click at [875, 466] on form "Void 1 Application(s) × Void Reason * Void Reason is required. * Time [DATE] 2:…" at bounding box center [771, 271] width 643 height 497
click at [1057, 48] on button "×" at bounding box center [1069, 51] width 36 height 45
